Goal: Check status: Check status

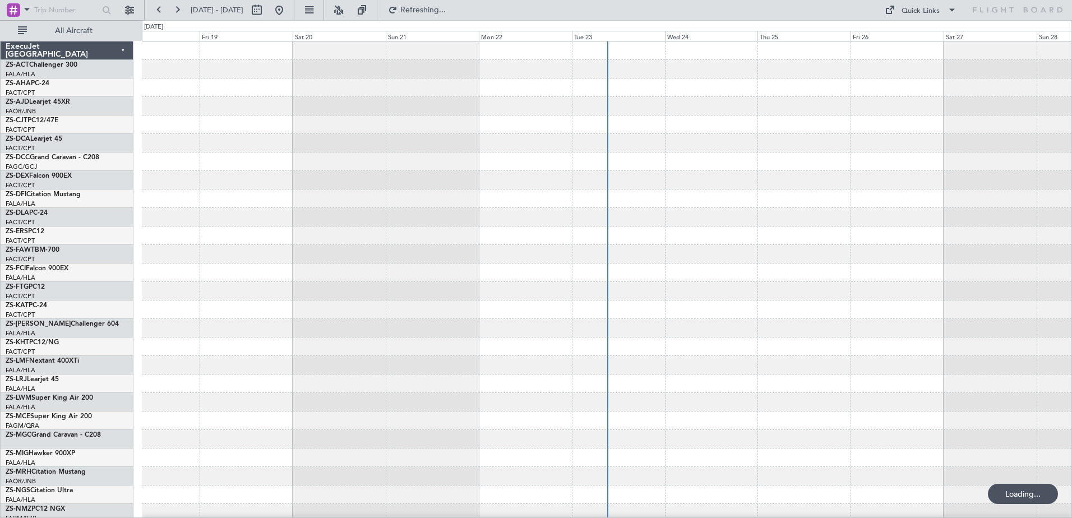
click at [22, 10] on span at bounding box center [26, 9] width 13 height 14
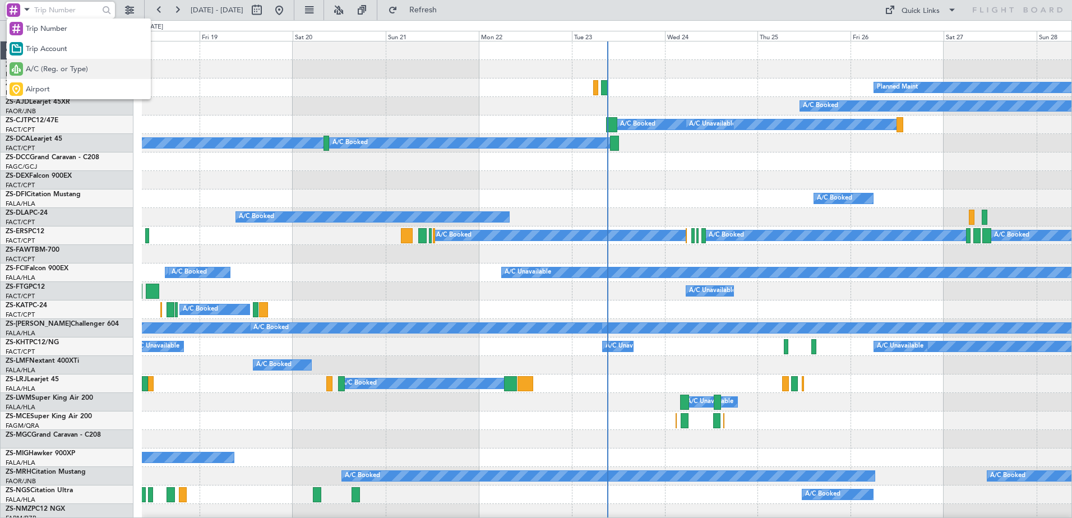
click at [55, 71] on span "A/C (Reg. or Type)" at bounding box center [57, 69] width 62 height 11
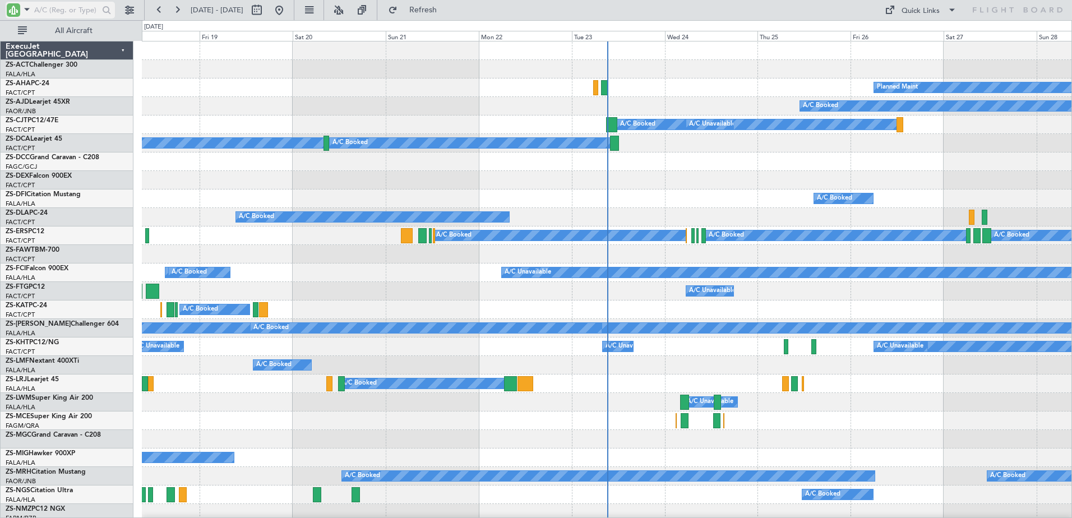
click at [53, 9] on input "text" at bounding box center [66, 10] width 64 height 17
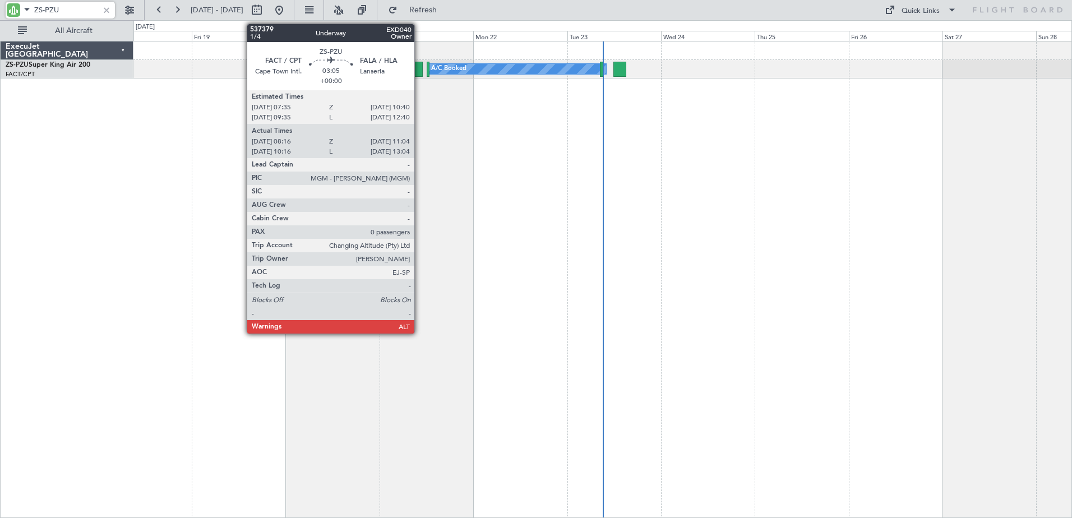
click at [419, 68] on div at bounding box center [417, 69] width 11 height 15
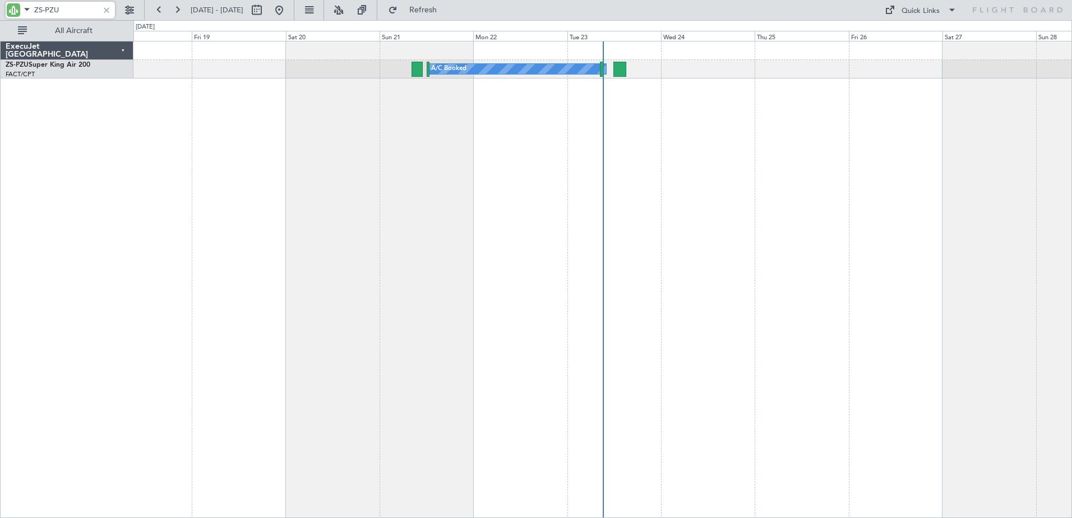
drag, startPoint x: 64, startPoint y: 11, endPoint x: 45, endPoint y: 10, distance: 19.7
click at [45, 10] on input "ZS-PZU" at bounding box center [66, 10] width 64 height 17
click at [125, 203] on div "ExecuJet [GEOGRAPHIC_DATA] ZS-PAT CL601-3R" at bounding box center [67, 279] width 133 height 477
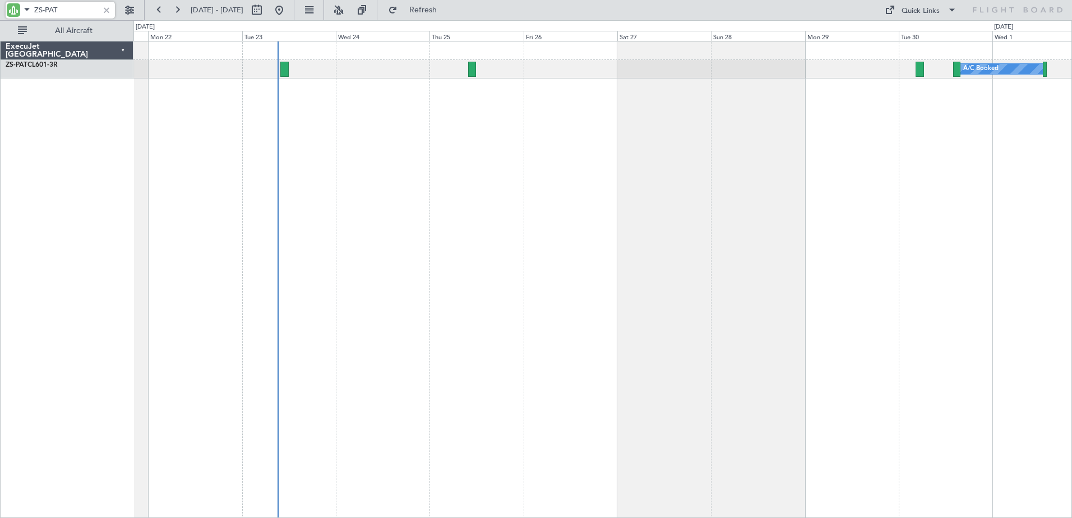
click at [394, 247] on div "A/C Booked" at bounding box center [602, 279] width 939 height 477
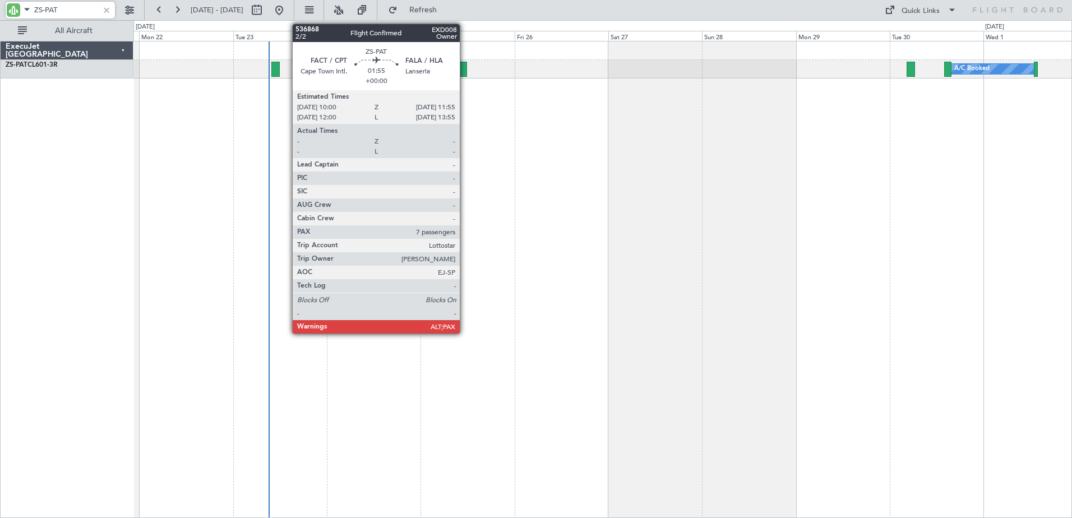
click at [465, 70] on div at bounding box center [463, 69] width 8 height 15
type input "ZS-PAT"
click at [464, 70] on div at bounding box center [463, 69] width 8 height 15
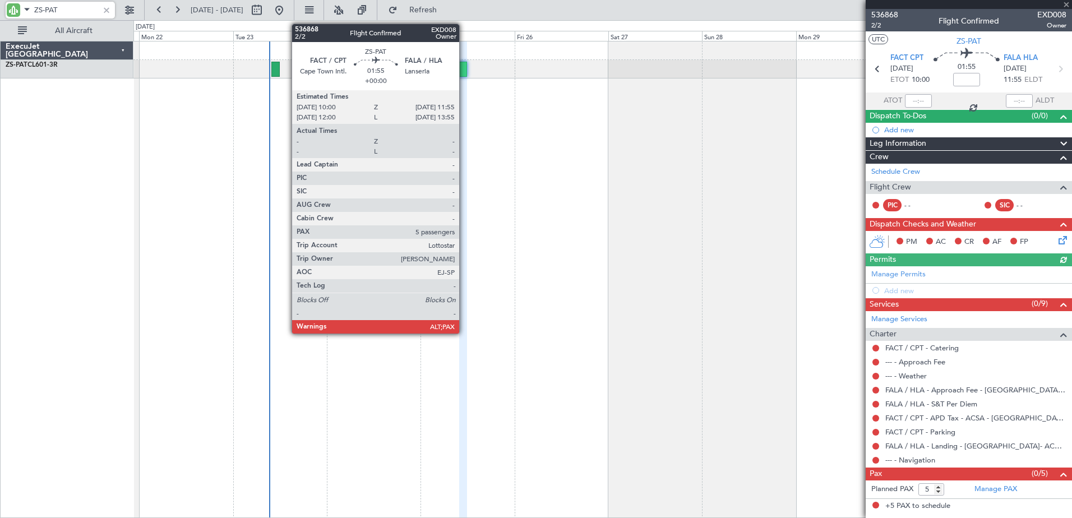
click at [464, 70] on div at bounding box center [463, 69] width 8 height 15
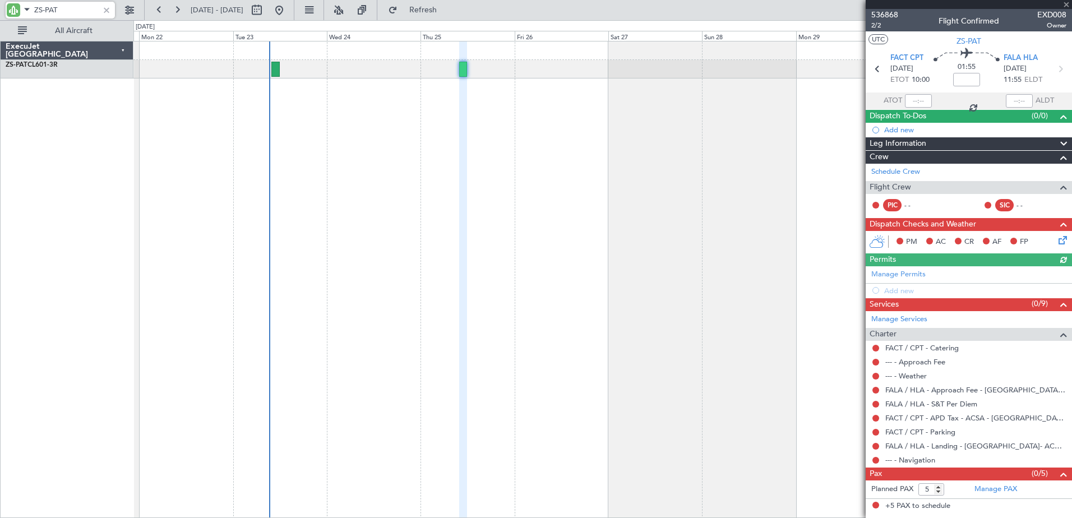
click at [464, 70] on div at bounding box center [463, 69] width 8 height 15
